Goal: Task Accomplishment & Management: Use online tool/utility

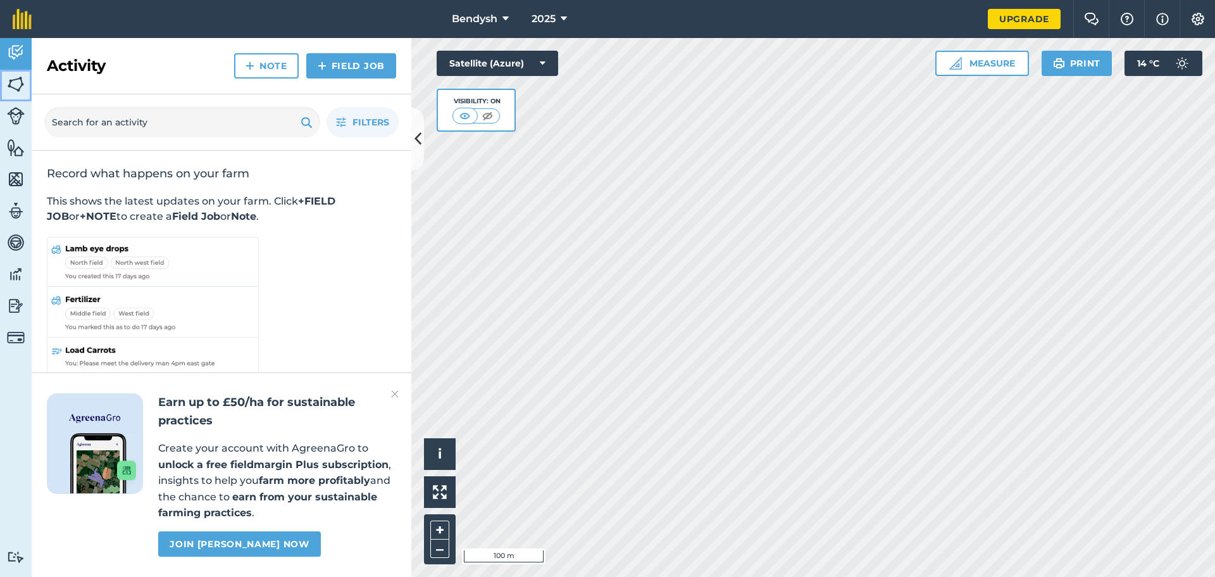
click at [11, 85] on img at bounding box center [16, 84] width 18 height 19
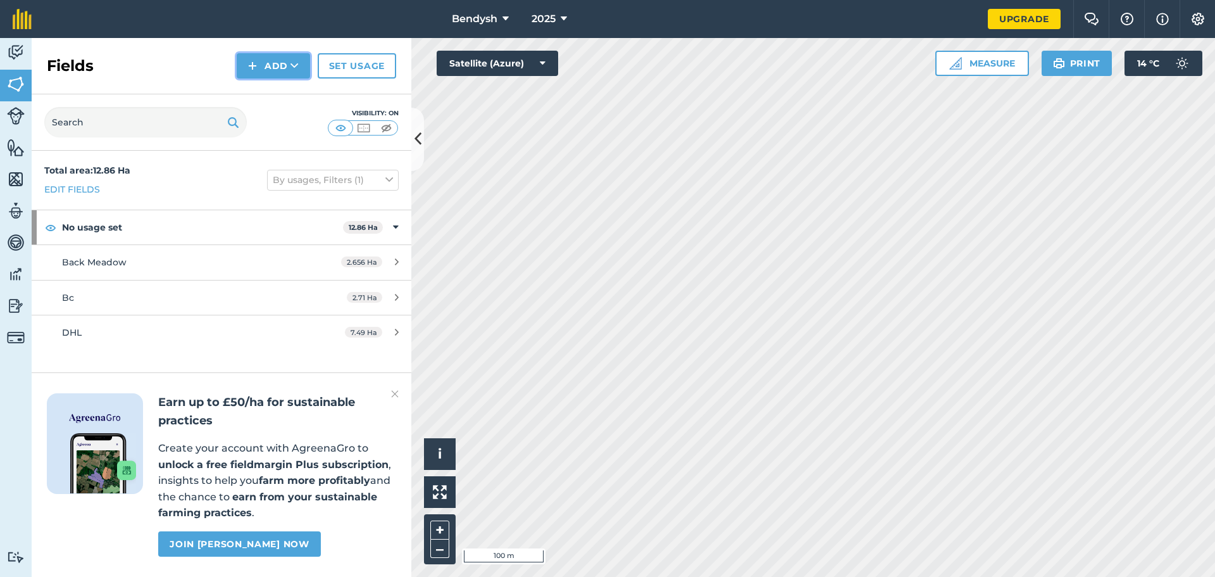
click at [260, 70] on button "Add" at bounding box center [273, 65] width 73 height 25
click at [277, 96] on link "Draw" at bounding box center [274, 94] width 70 height 28
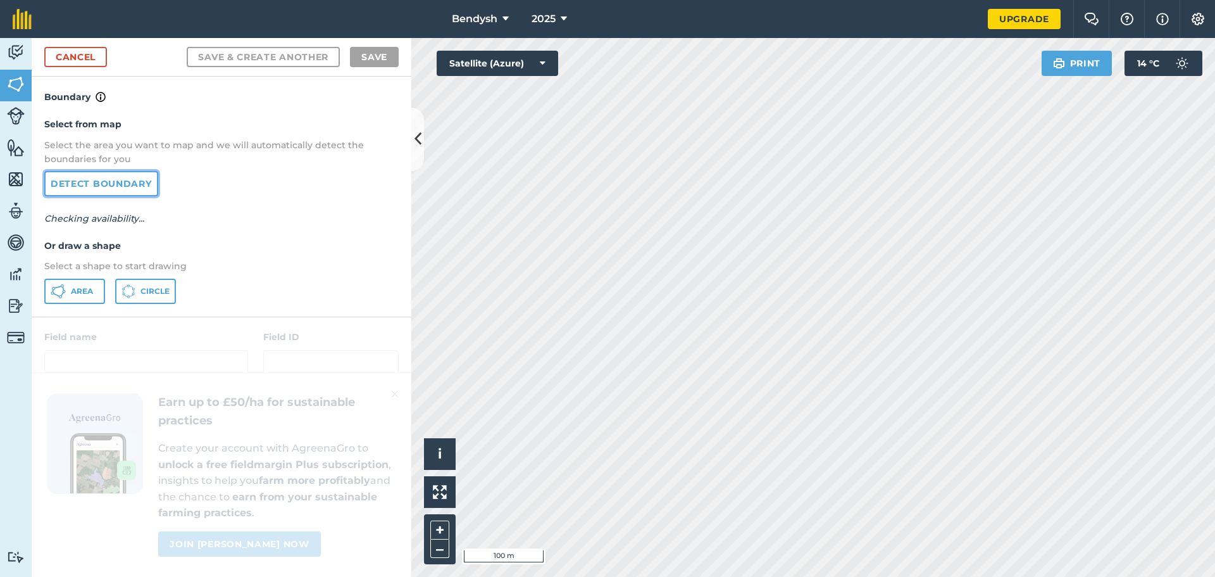
click at [99, 187] on link "Detect boundary" at bounding box center [101, 183] width 114 height 25
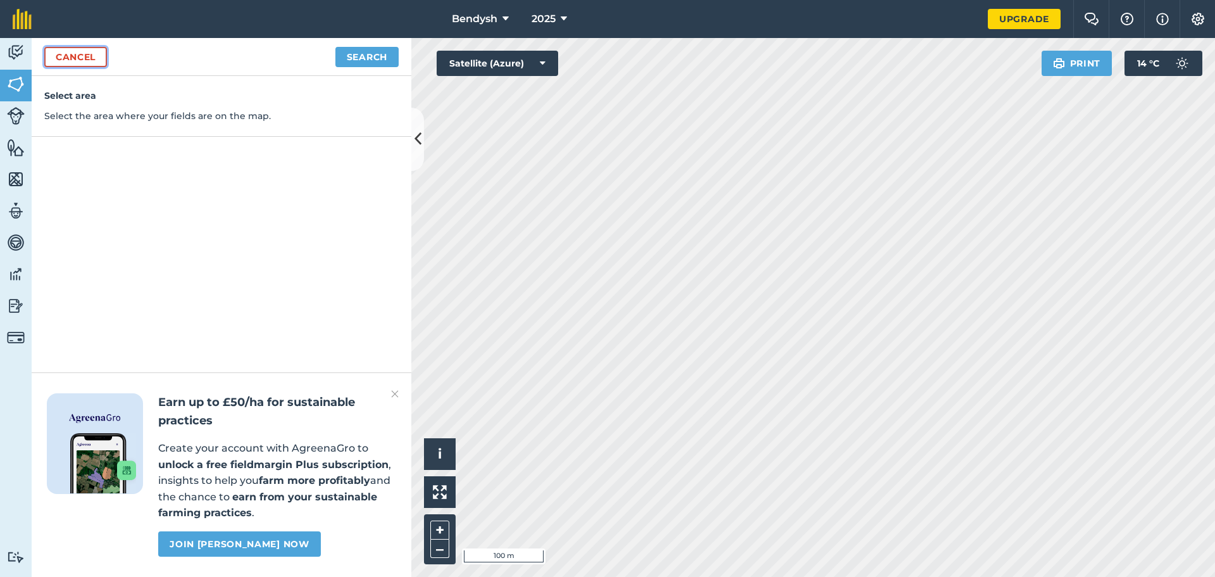
click at [63, 55] on link "Cancel" at bounding box center [75, 57] width 63 height 20
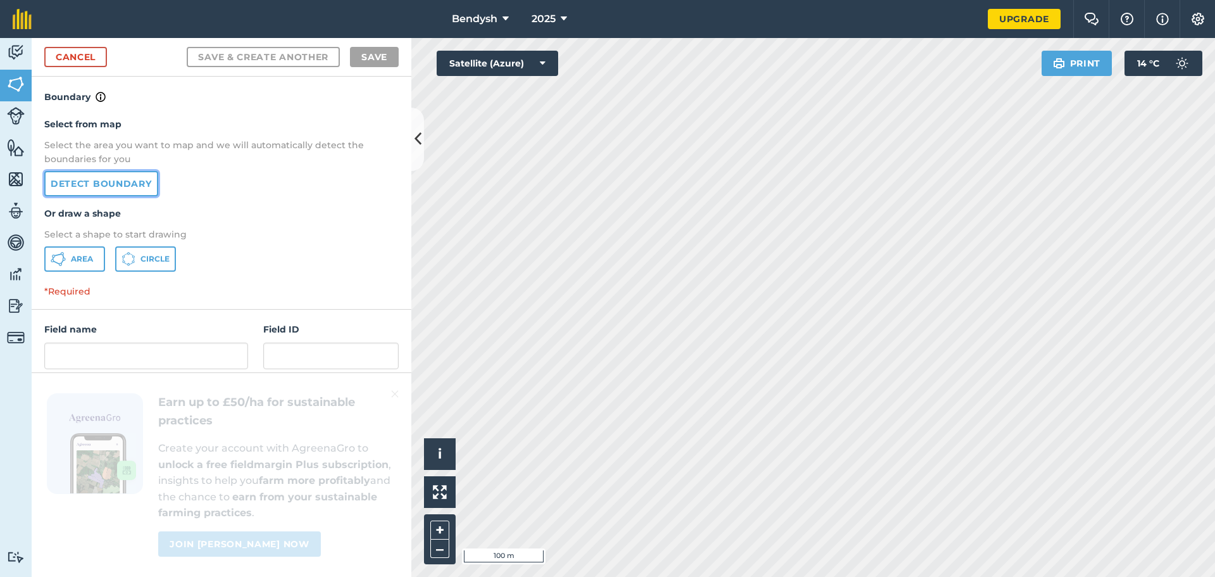
click at [110, 180] on link "Detect boundary" at bounding box center [101, 183] width 114 height 25
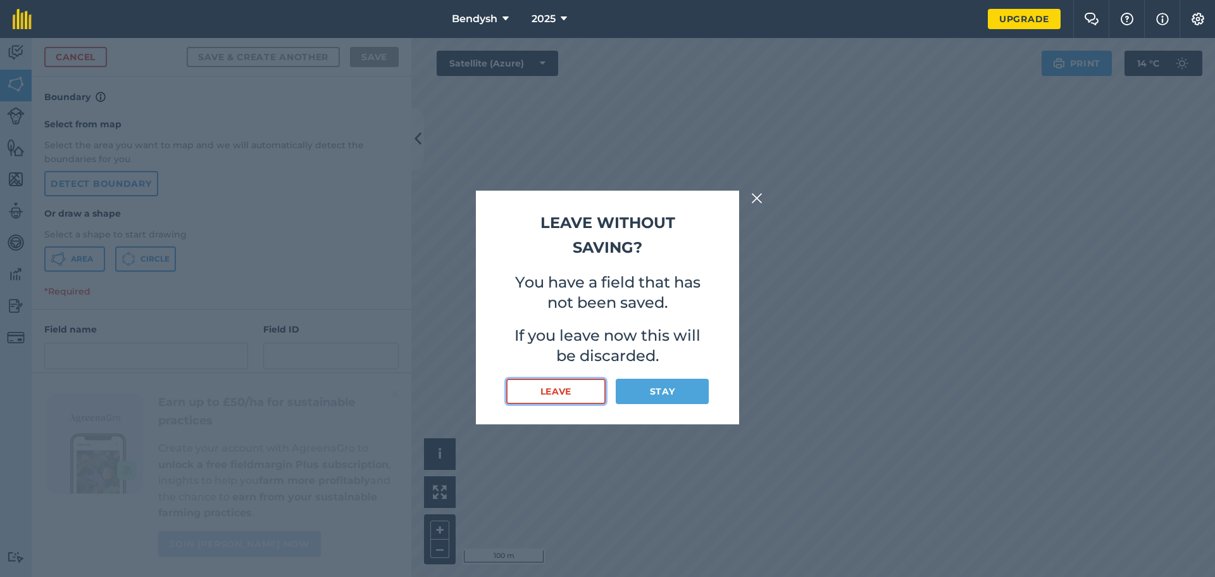
click at [586, 392] on button "Leave" at bounding box center [555, 391] width 99 height 25
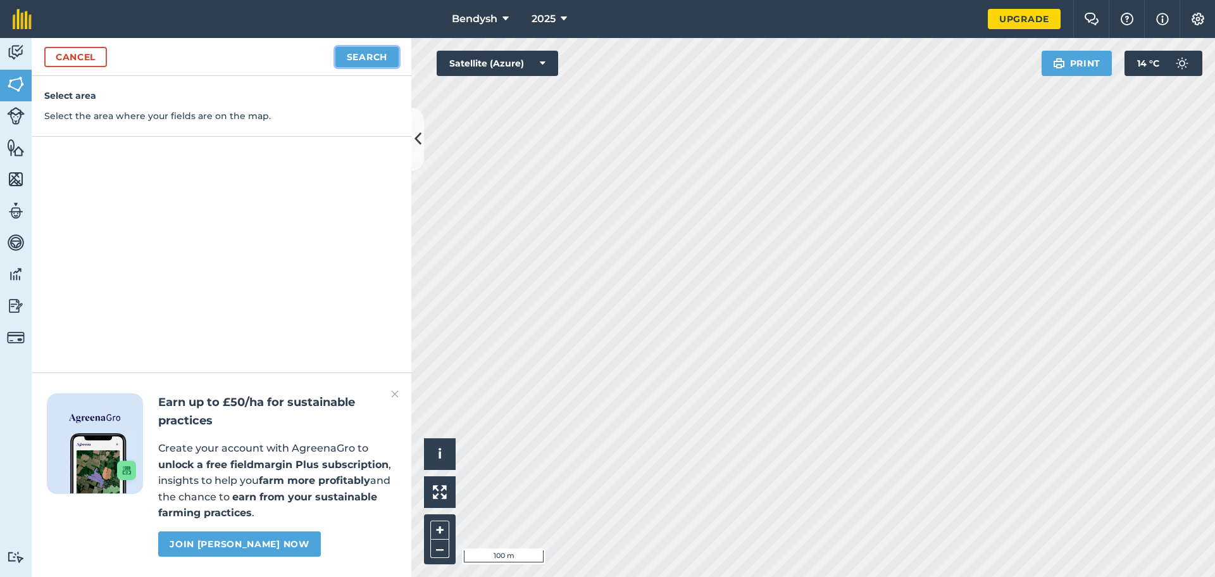
click at [364, 59] on button "Search" at bounding box center [367, 57] width 63 height 20
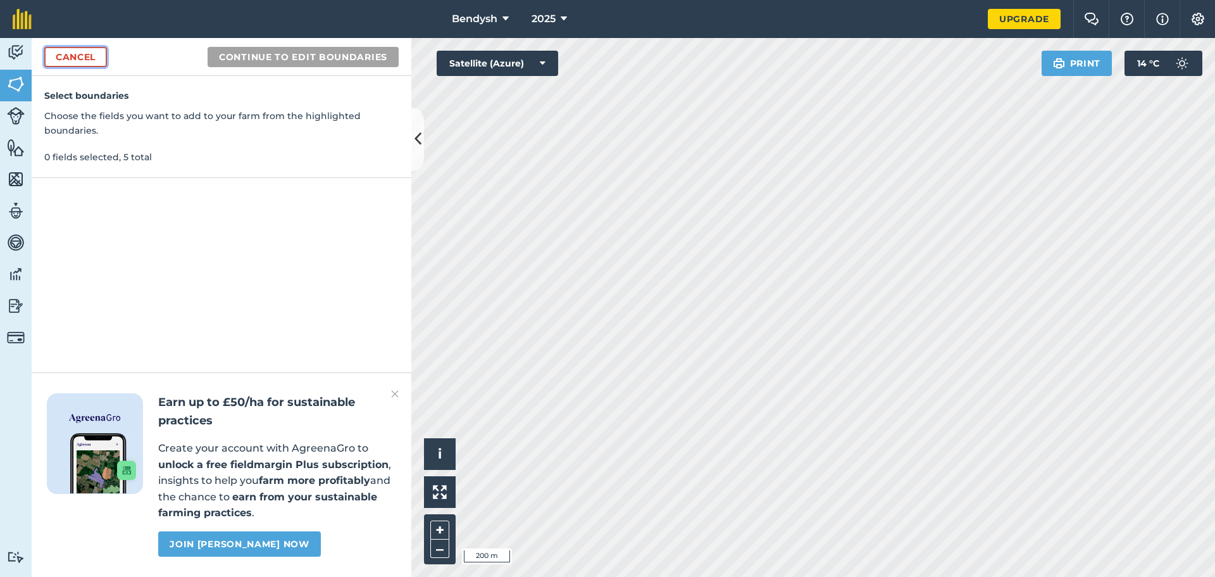
click at [81, 59] on link "Cancel" at bounding box center [75, 57] width 63 height 20
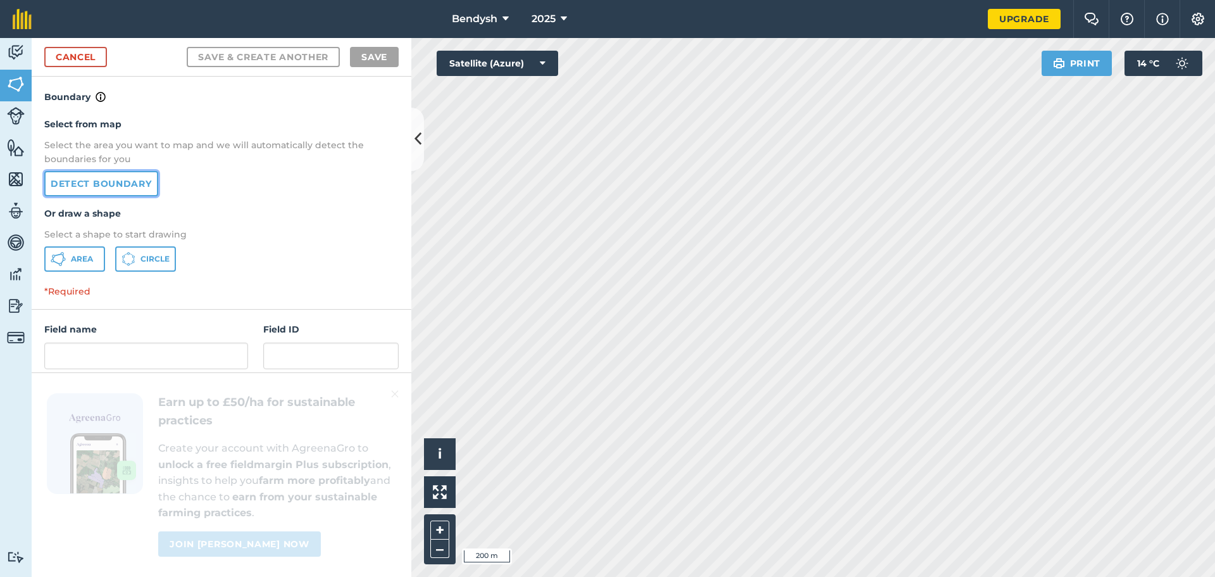
click at [106, 185] on link "Detect boundary" at bounding box center [101, 183] width 114 height 25
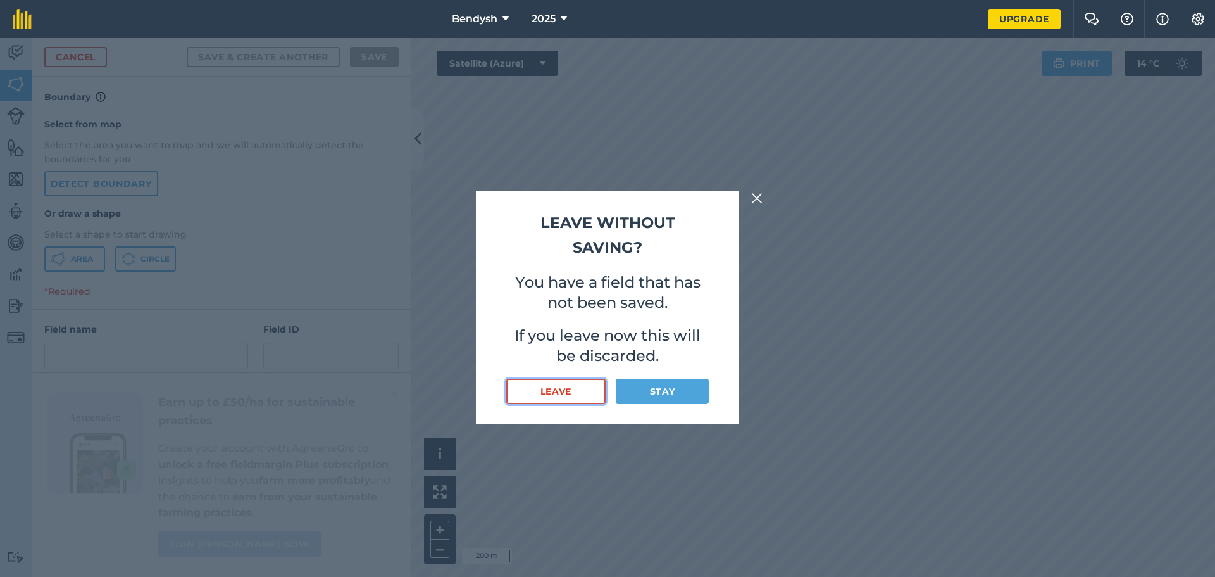
click at [582, 391] on button "Leave" at bounding box center [555, 391] width 99 height 25
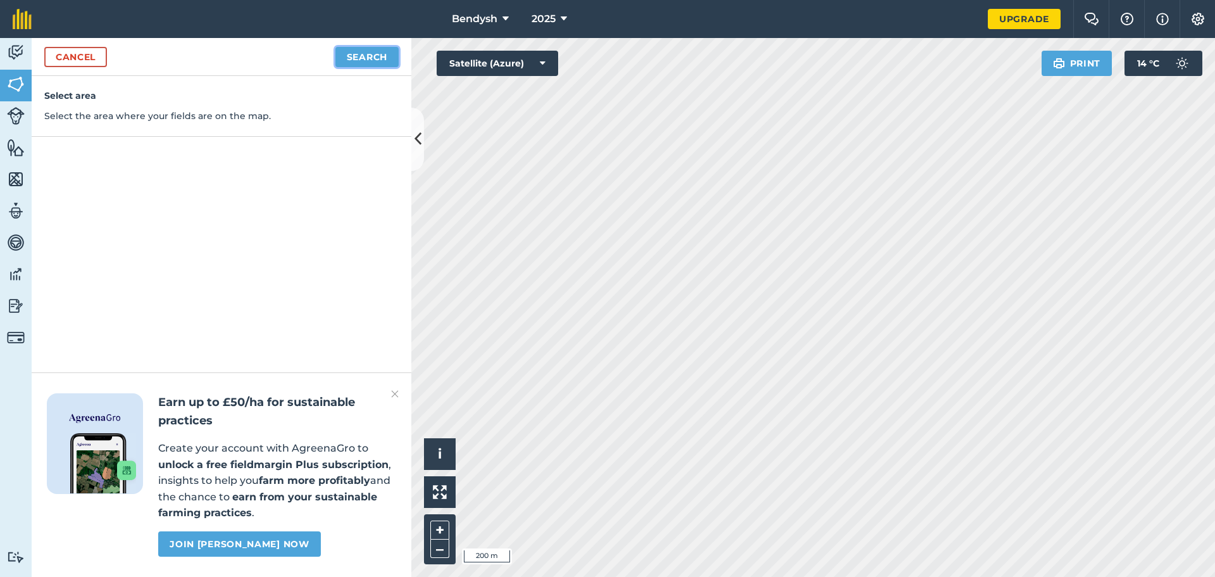
click at [384, 58] on button "Search" at bounding box center [367, 57] width 63 height 20
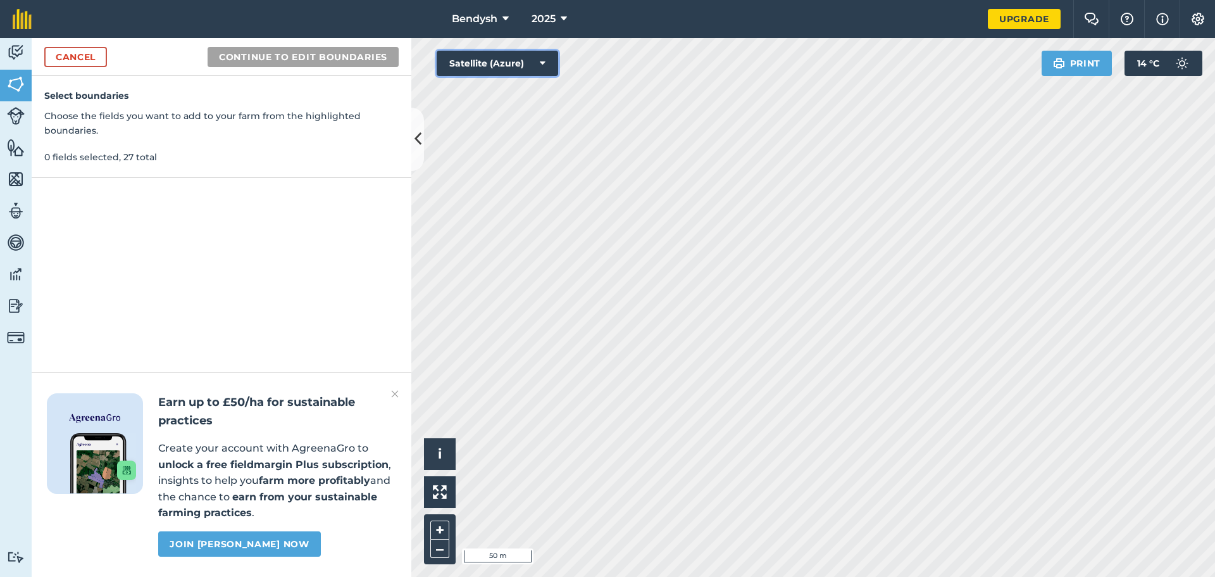
click at [531, 68] on button "Satellite (Azure)" at bounding box center [498, 63] width 122 height 25
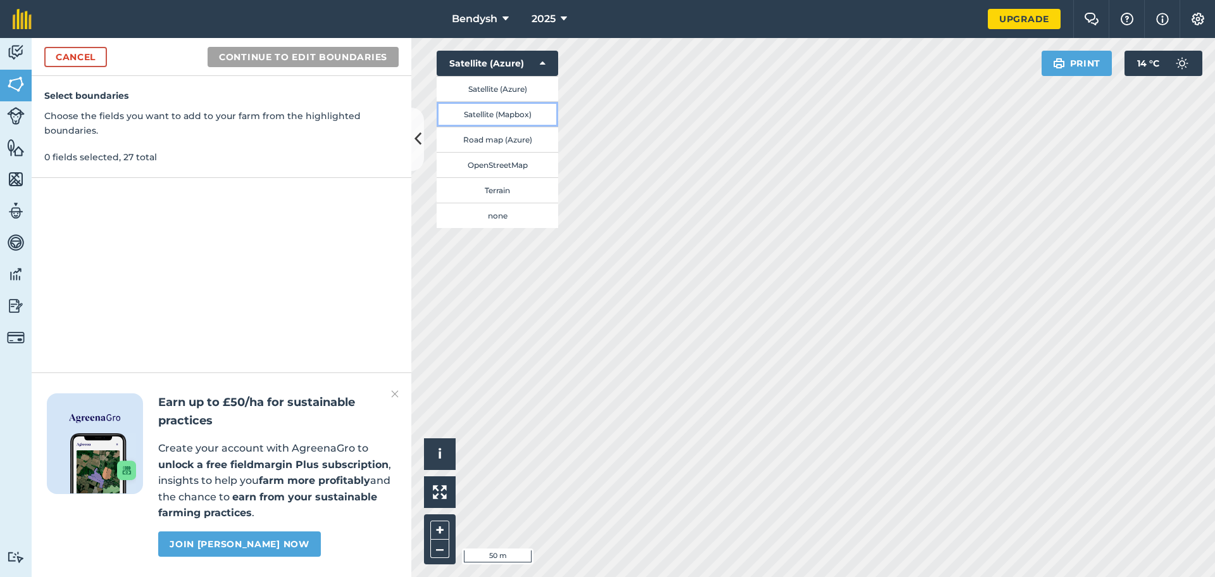
click at [527, 115] on button "Satellite (Mapbox)" at bounding box center [498, 113] width 122 height 25
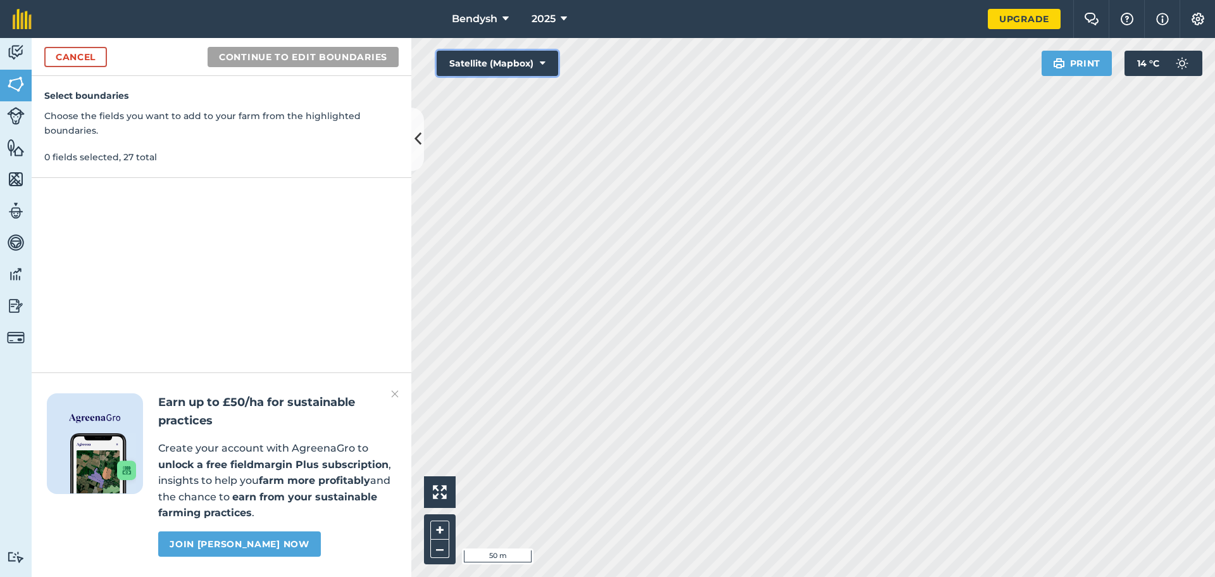
click at [518, 63] on button "Satellite (Mapbox)" at bounding box center [498, 63] width 122 height 25
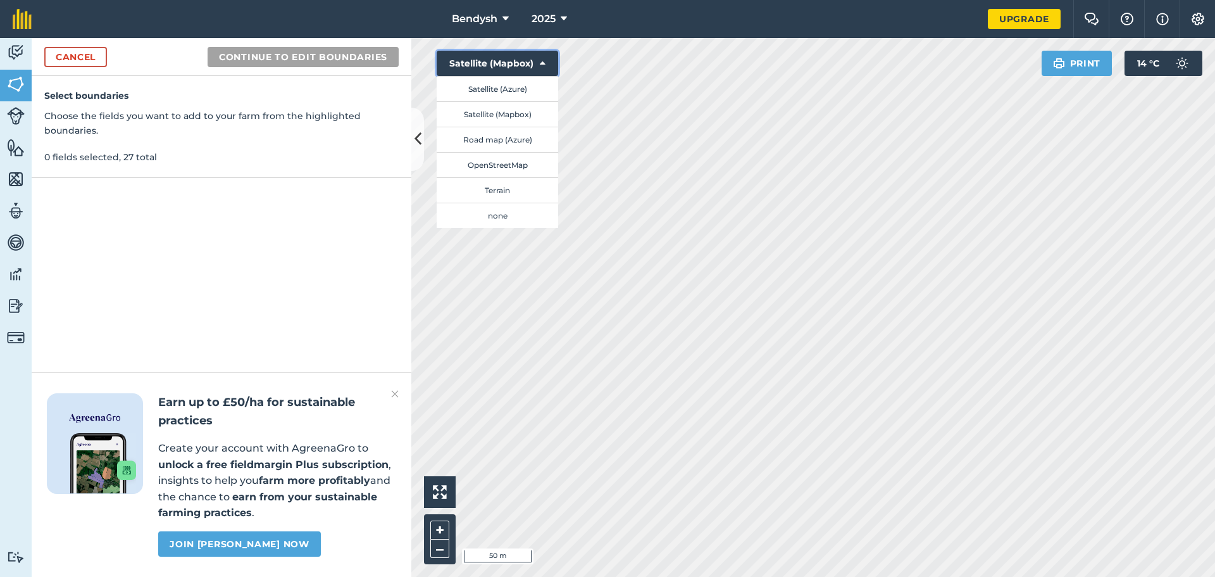
click at [518, 63] on button "Satellite (Mapbox)" at bounding box center [498, 63] width 122 height 25
